Goal: Task Accomplishment & Management: Manage account settings

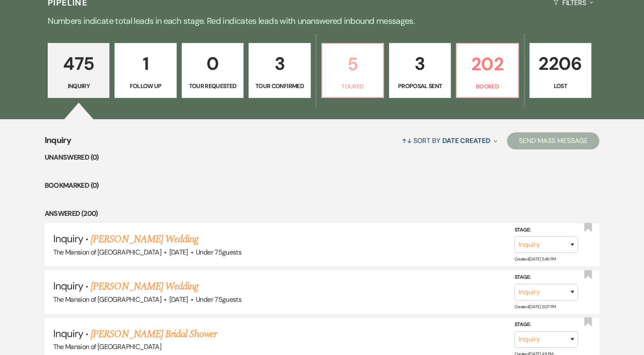
scroll to position [213, 0]
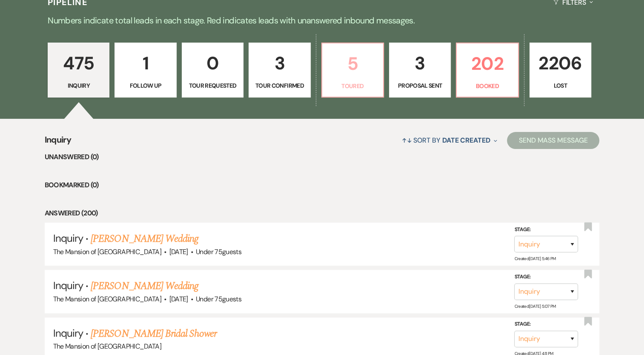
click at [345, 97] on link "5 Toured" at bounding box center [353, 70] width 63 height 55
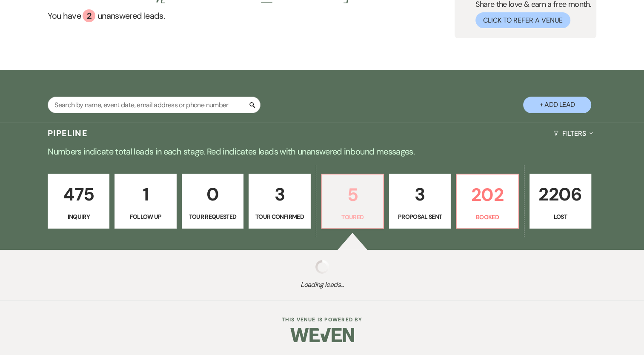
select select "5"
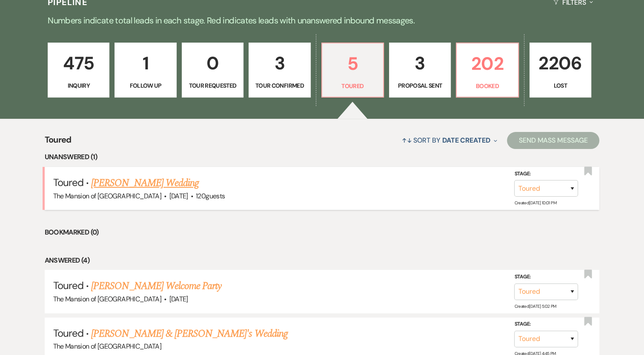
click at [108, 184] on link "[PERSON_NAME] Wedding" at bounding box center [145, 182] width 108 height 15
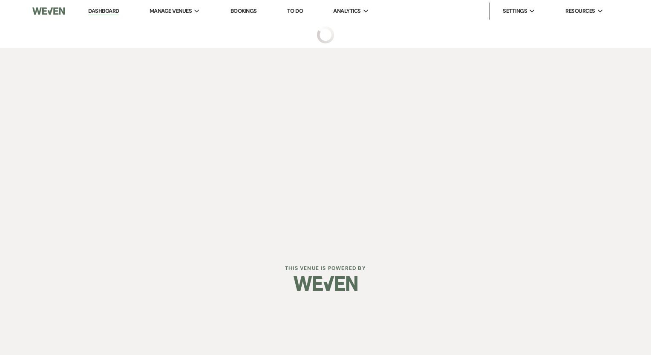
select select "5"
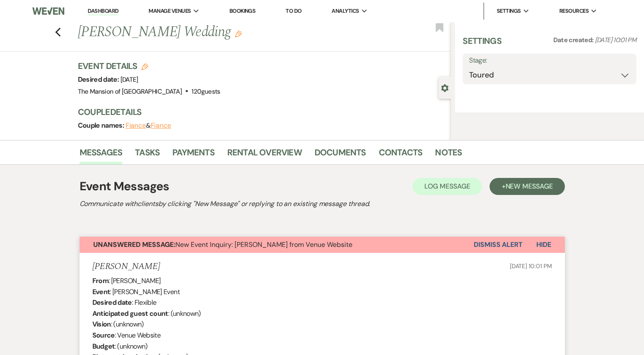
select select "5"
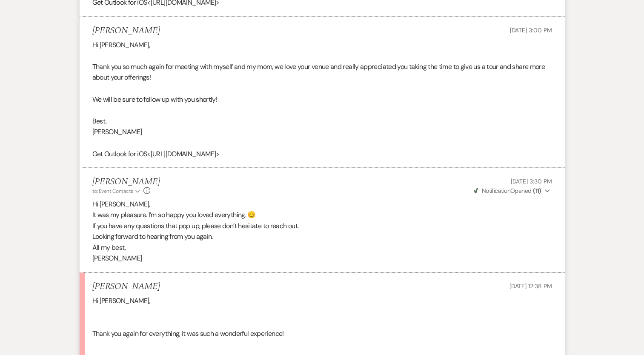
scroll to position [2031, 0]
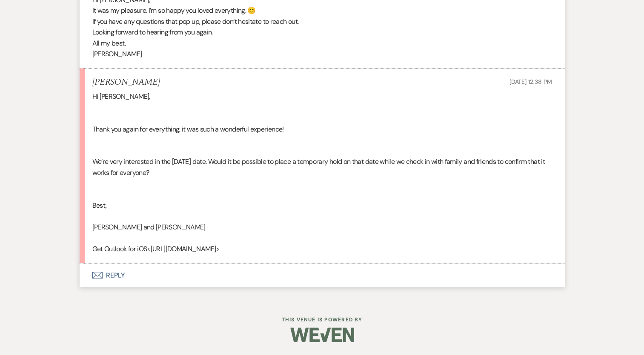
click at [115, 274] on button "Envelope Reply" at bounding box center [323, 276] width 486 height 24
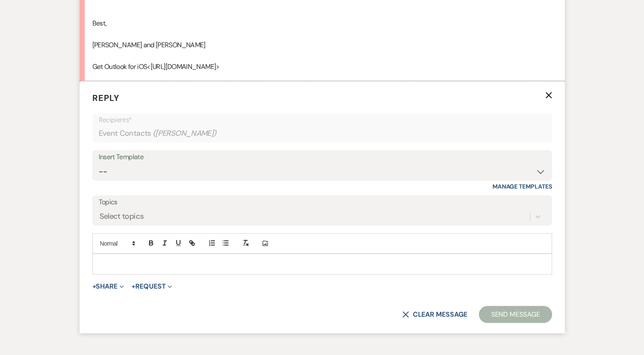
scroll to position [2193, 0]
click at [136, 268] on p at bounding box center [322, 263] width 446 height 9
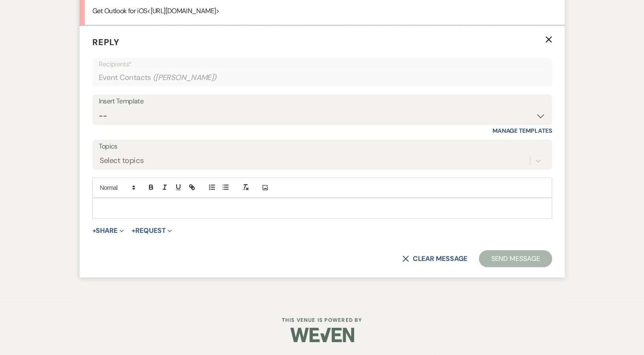
scroll to position [2269, 0]
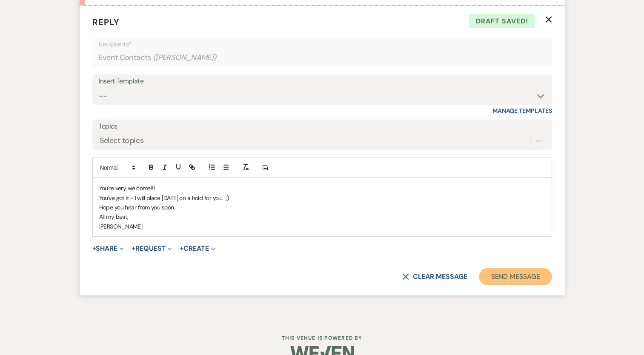
click at [527, 285] on button "Send Message" at bounding box center [515, 276] width 73 height 17
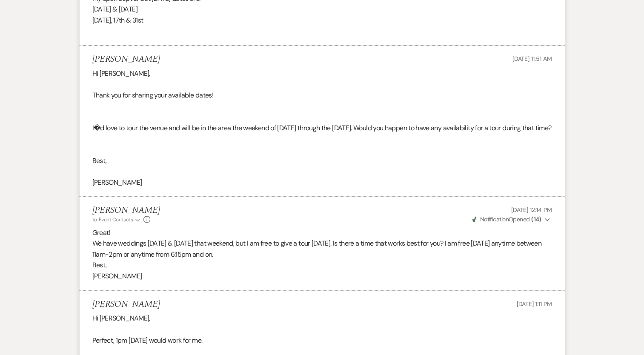
scroll to position [0, 0]
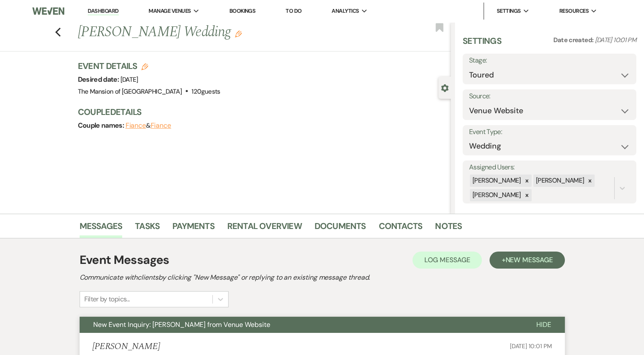
click at [109, 6] on li "Dashboard" at bounding box center [102, 11] width 39 height 17
click at [109, 16] on li "Dashboard" at bounding box center [102, 11] width 39 height 17
click at [112, 12] on link "Dashboard" at bounding box center [103, 11] width 31 height 8
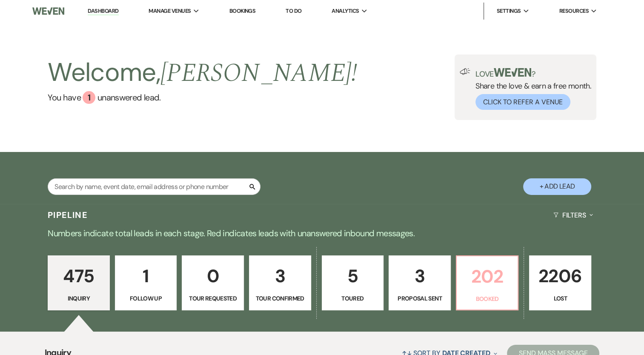
click at [477, 277] on p "202" at bounding box center [487, 276] width 51 height 29
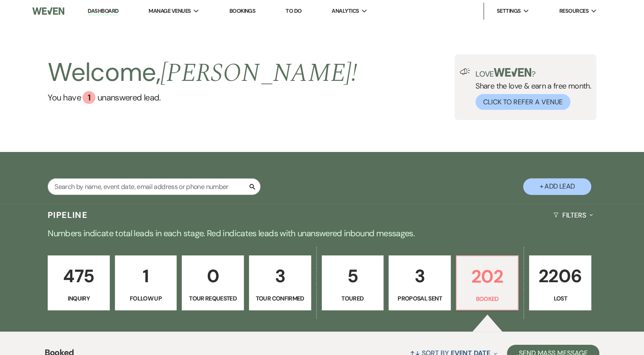
click at [109, 14] on link "Dashboard" at bounding box center [103, 11] width 31 height 8
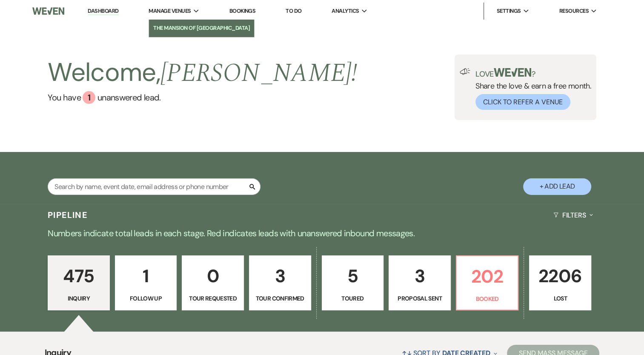
click at [188, 26] on li "The Mansion of [GEOGRAPHIC_DATA]" at bounding box center [201, 28] width 97 height 9
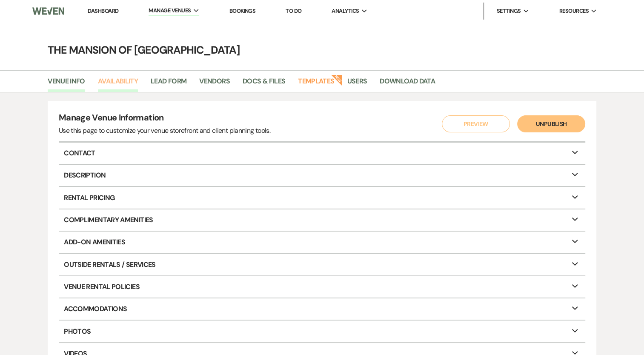
click at [137, 82] on link "Availability" at bounding box center [118, 84] width 40 height 16
select select "2"
select select "2026"
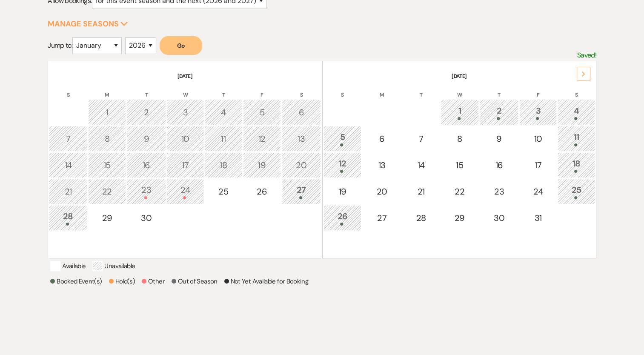
scroll to position [85, 0]
